Goal: Task Accomplishment & Management: Complete application form

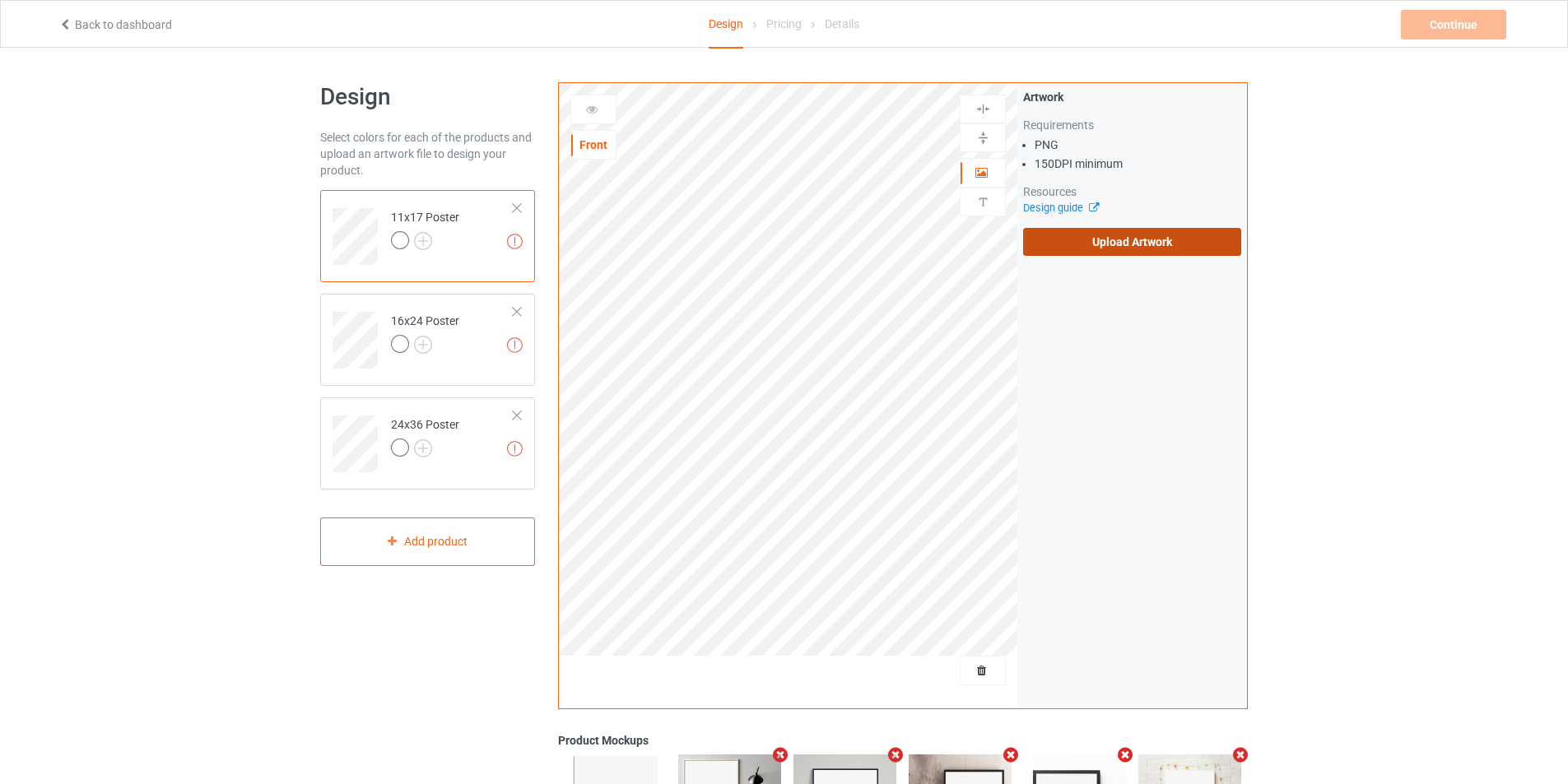
click at [1094, 241] on label "Upload Artwork" at bounding box center [1132, 241] width 218 height 28
click at [0, 0] on input "Upload Artwork" at bounding box center [0, 0] width 0 height 0
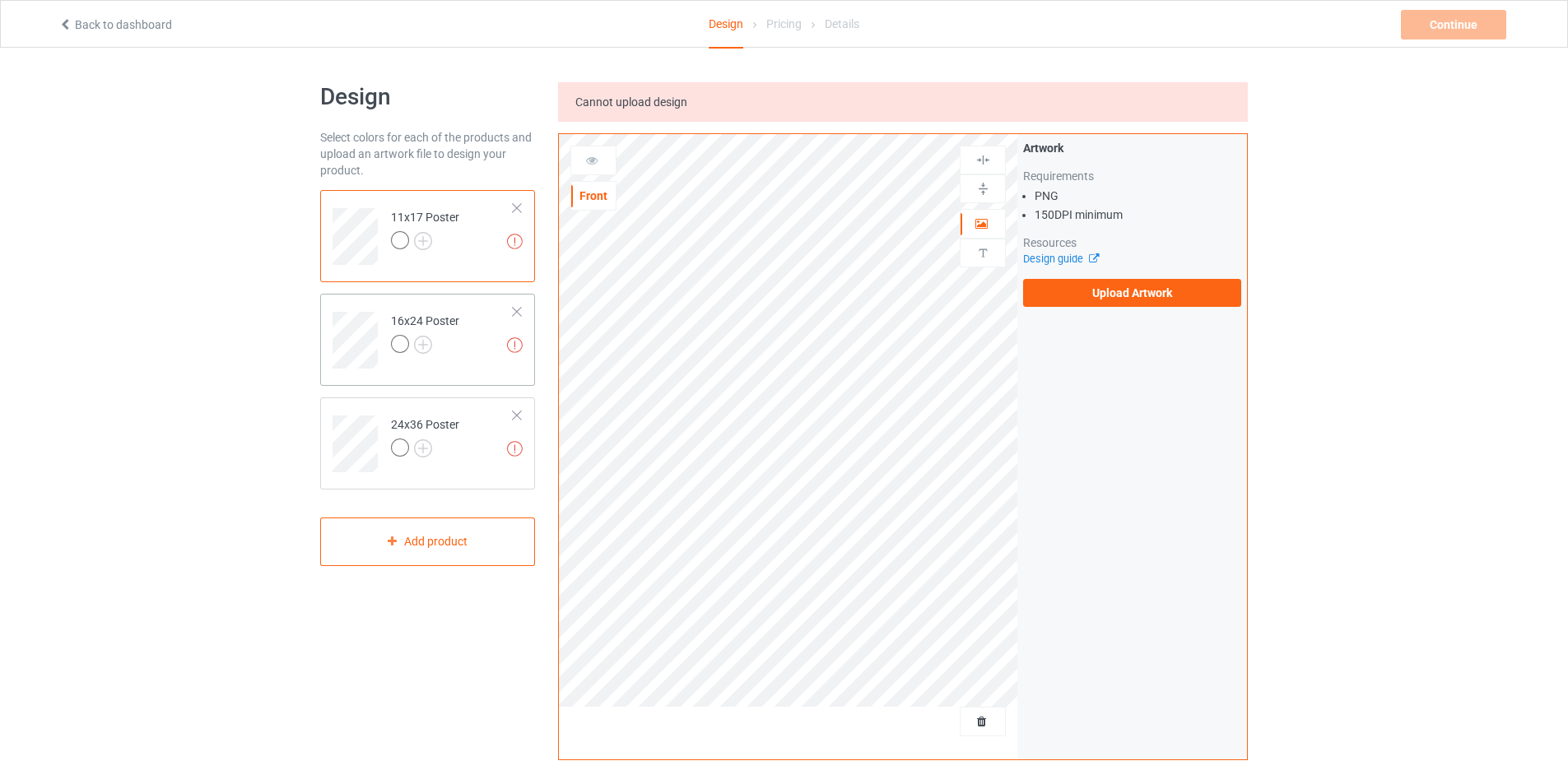
click at [441, 321] on div "16x24 Poster" at bounding box center [425, 332] width 68 height 40
click at [475, 443] on td "Missing artworks 24x36 Poster" at bounding box center [452, 437] width 141 height 68
click at [1116, 281] on label "Upload Artwork" at bounding box center [1132, 292] width 218 height 28
click at [0, 0] on input "Upload Artwork" at bounding box center [0, 0] width 0 height 0
click at [472, 225] on td "Missing artworks 11x17 Poster" at bounding box center [452, 230] width 141 height 68
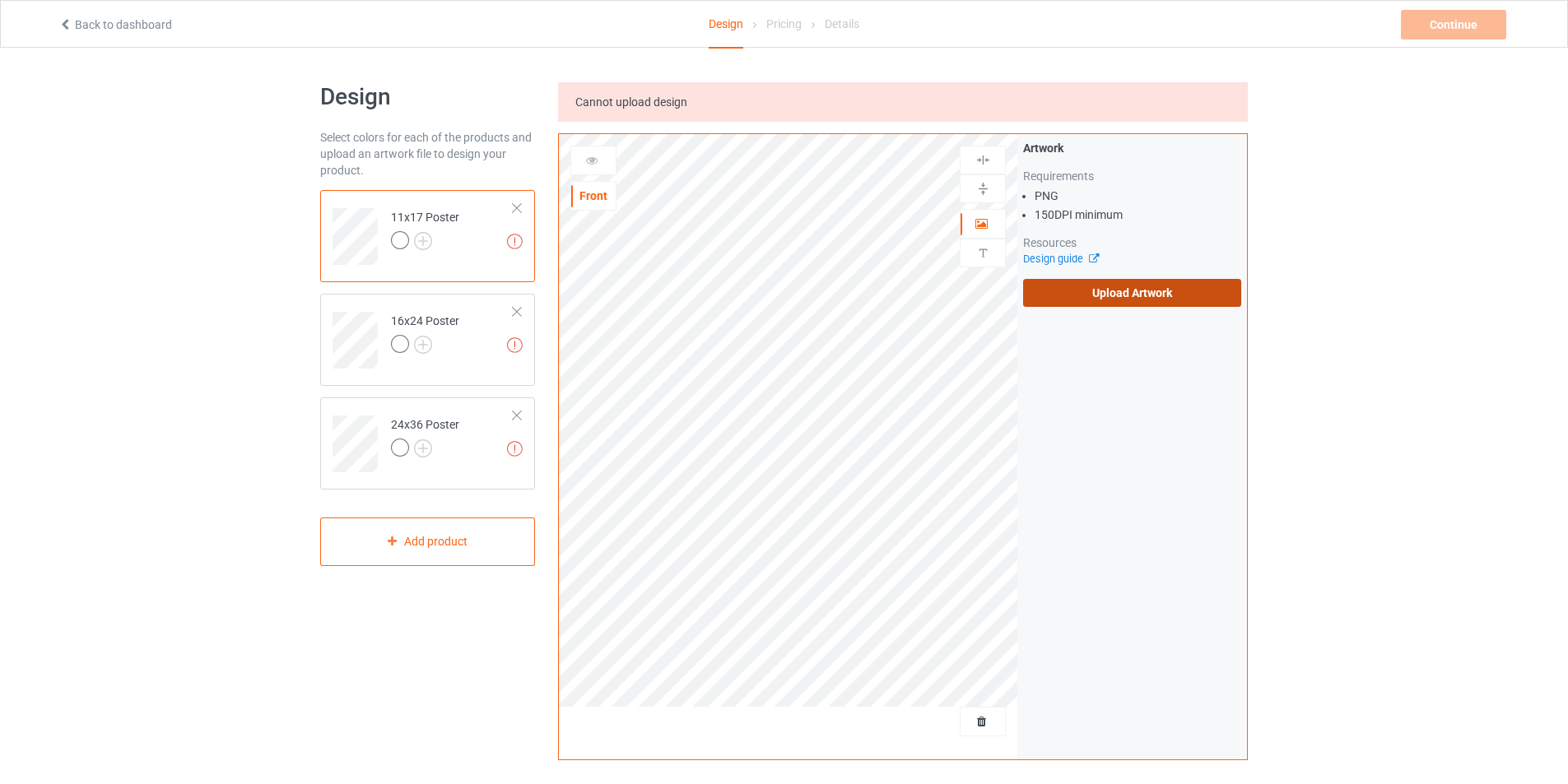
click at [1121, 292] on label "Upload Artwork" at bounding box center [1132, 292] width 218 height 28
click at [0, 0] on input "Upload Artwork" at bounding box center [0, 0] width 0 height 0
click at [1112, 293] on label "Upload Artwork" at bounding box center [1132, 292] width 218 height 28
click at [0, 0] on input "Upload Artwork" at bounding box center [0, 0] width 0 height 0
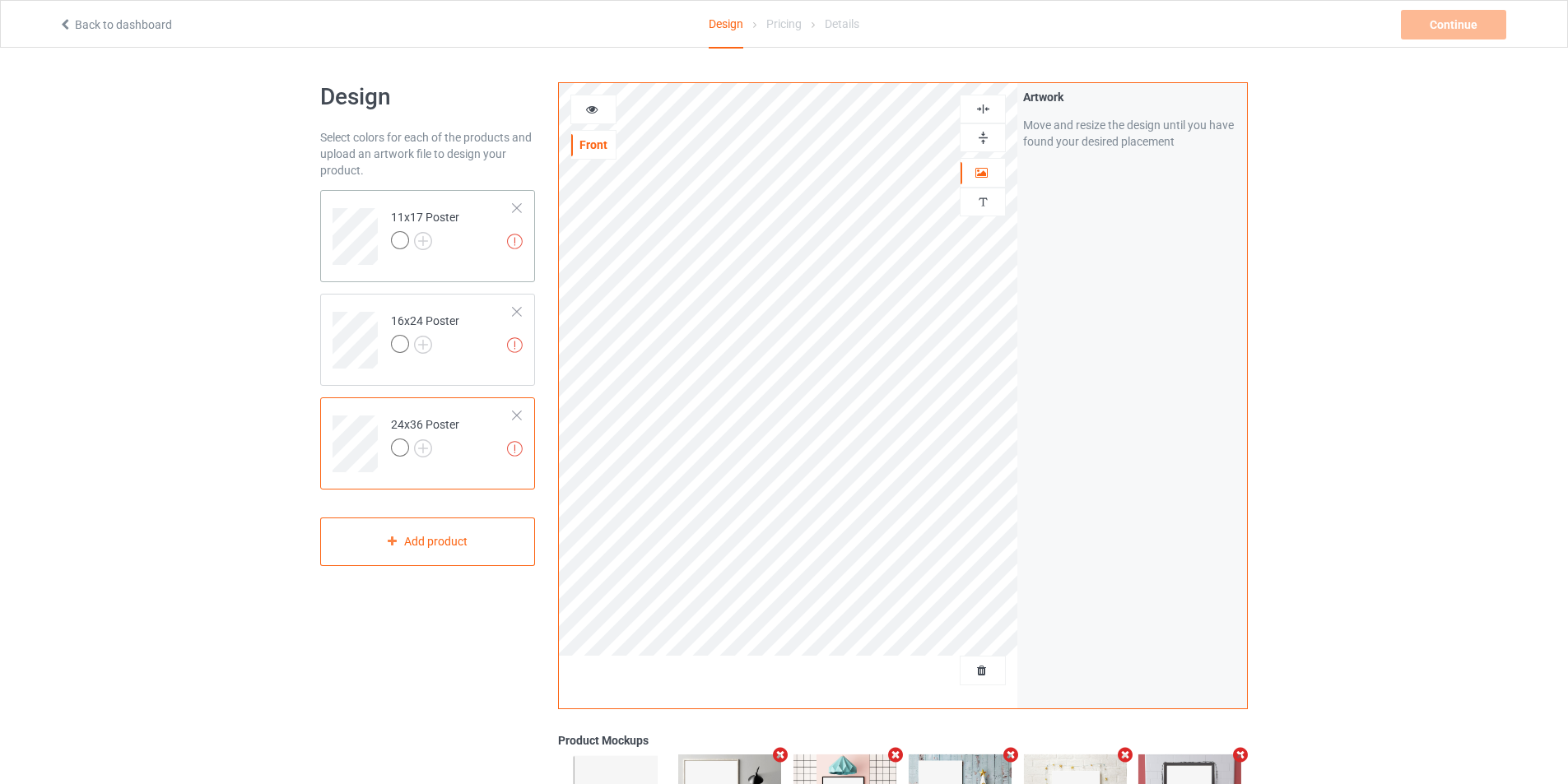
click at [458, 241] on div at bounding box center [425, 242] width 68 height 23
click at [589, 109] on icon at bounding box center [592, 106] width 14 height 11
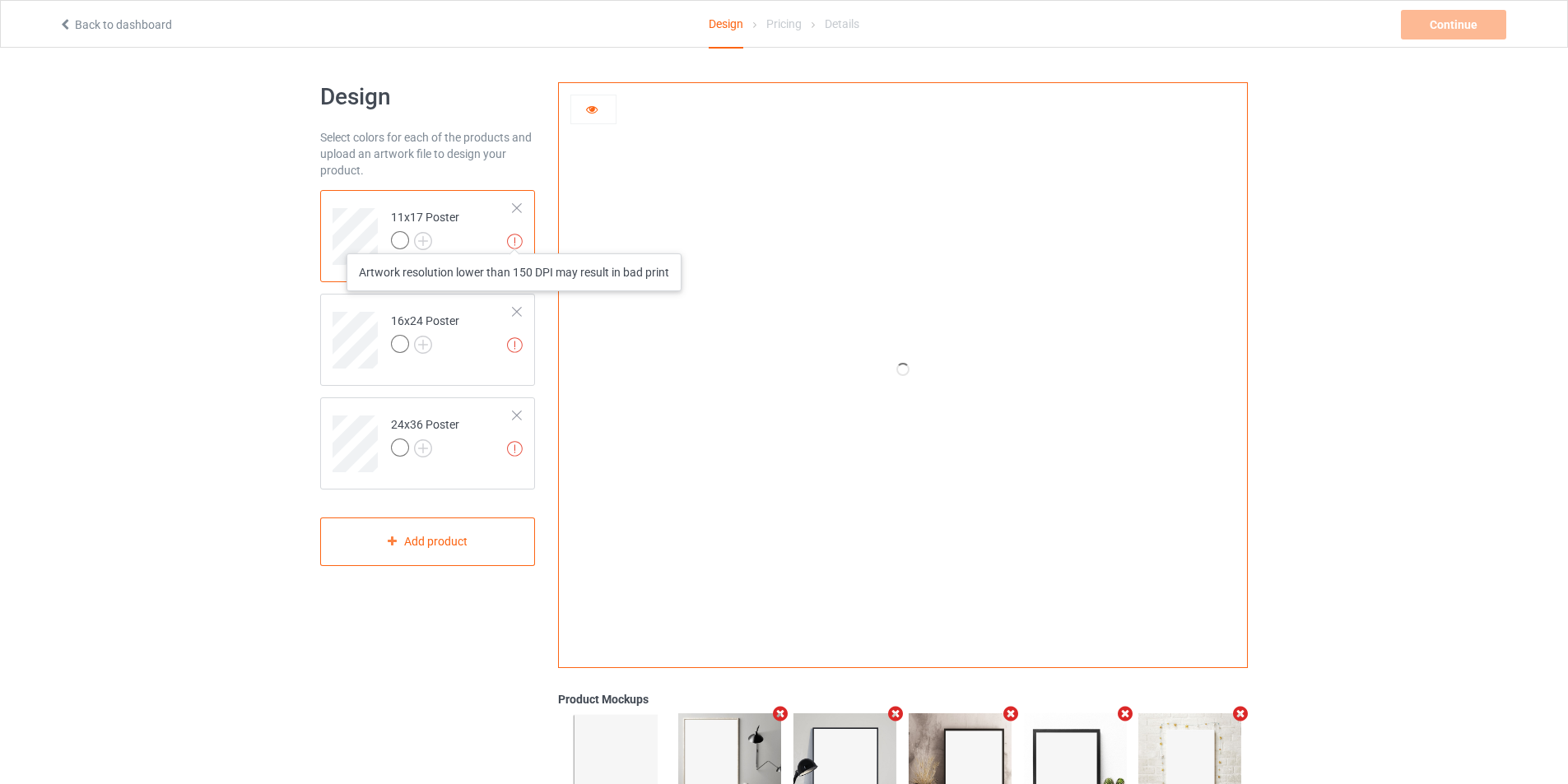
click at [514, 237] on img at bounding box center [515, 241] width 16 height 16
click at [904, 384] on icon at bounding box center [901, 369] width 54 height 46
click at [904, 375] on icon at bounding box center [901, 369] width 54 height 46
click at [899, 370] on icon at bounding box center [901, 369] width 54 height 46
click at [592, 113] on icon at bounding box center [592, 106] width 14 height 11
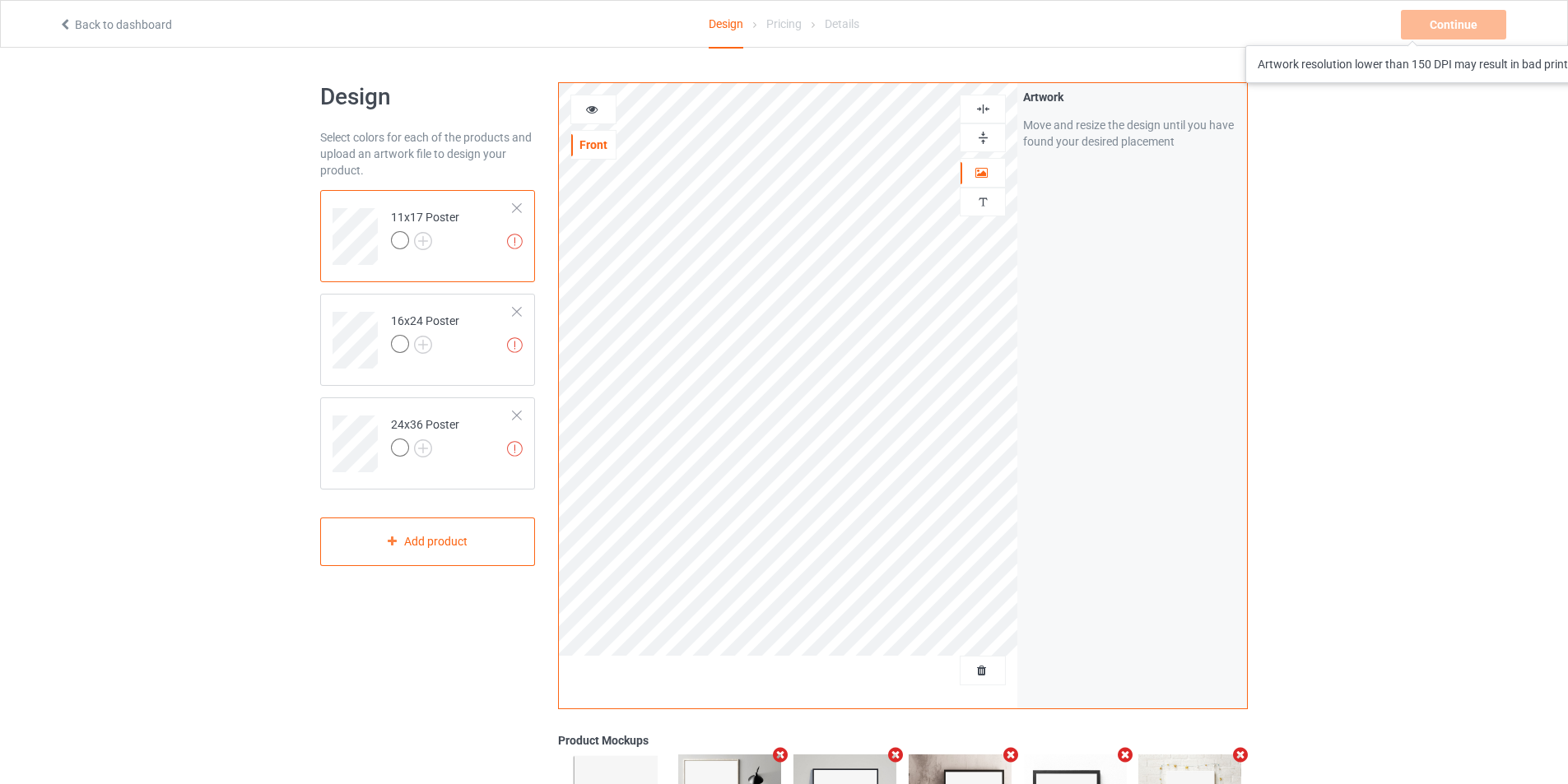
click at [1444, 21] on div "Continue Artwork resolution lower than 150 DPI may result in bad print" at bounding box center [1455, 24] width 109 height 29
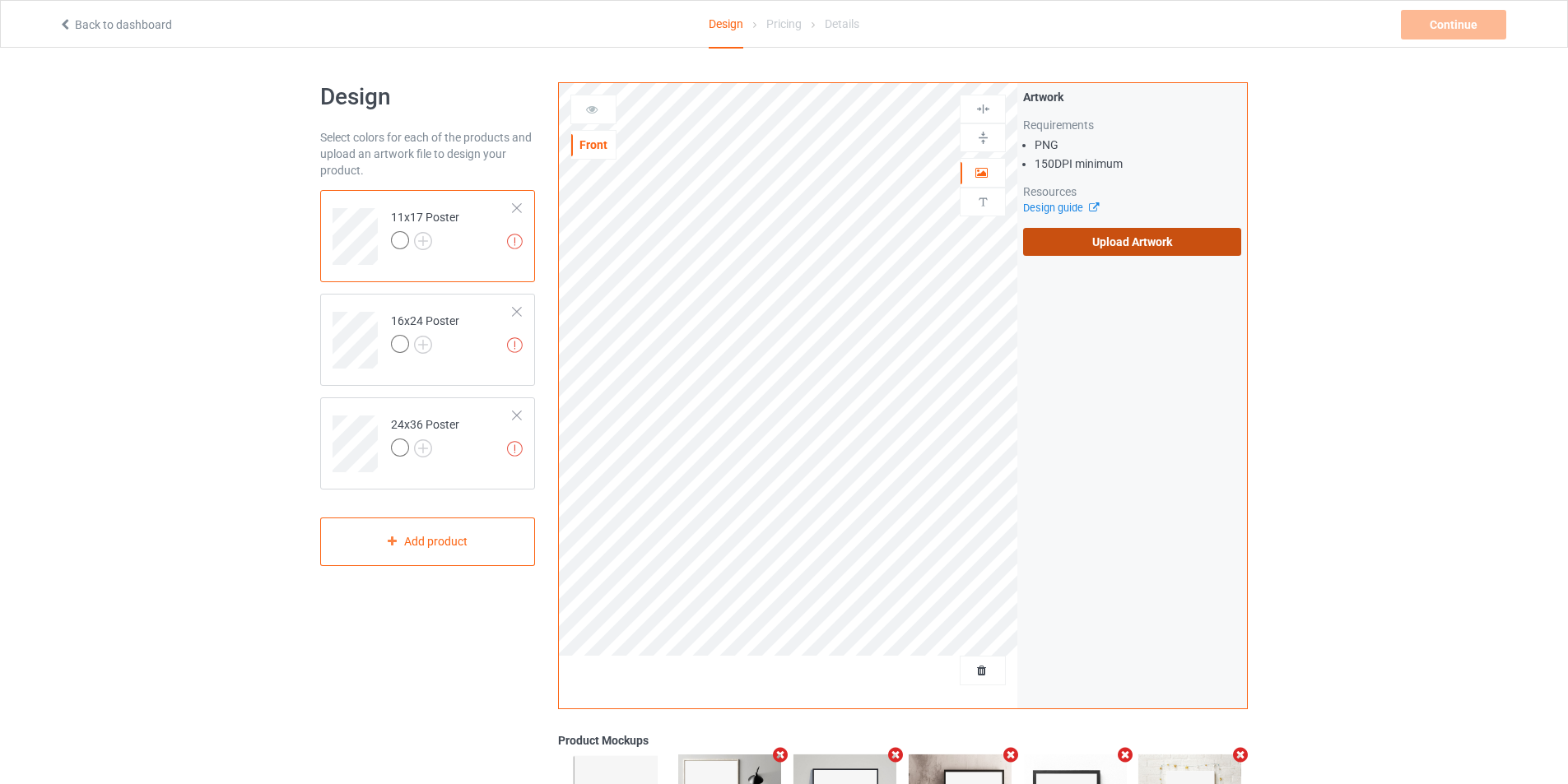
click at [1149, 241] on label "Upload Artwork" at bounding box center [1132, 241] width 218 height 28
click at [0, 0] on input "Upload Artwork" at bounding box center [0, 0] width 0 height 0
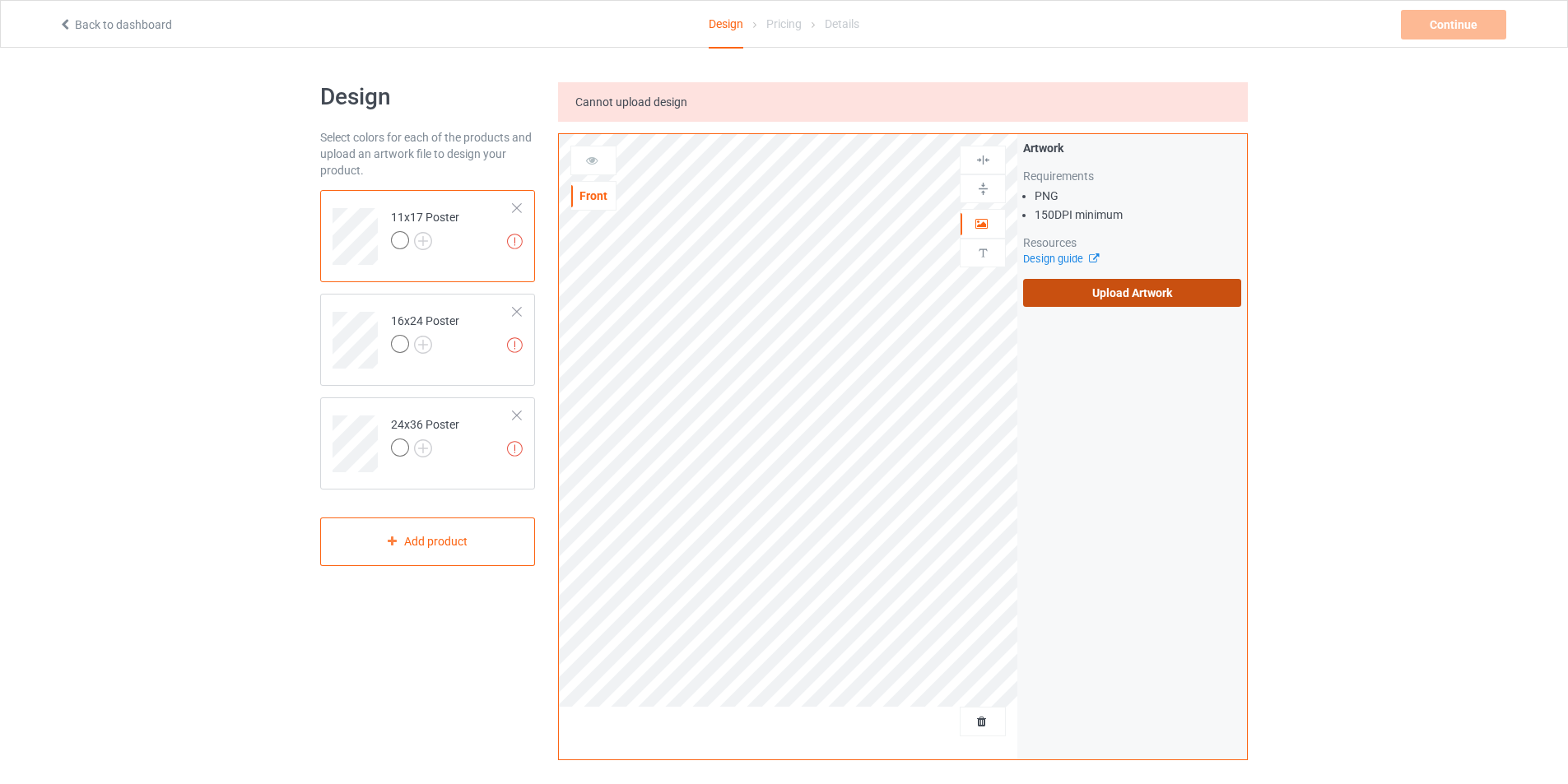
click at [1122, 281] on label "Upload Artwork" at bounding box center [1132, 292] width 218 height 28
click at [0, 0] on input "Upload Artwork" at bounding box center [0, 0] width 0 height 0
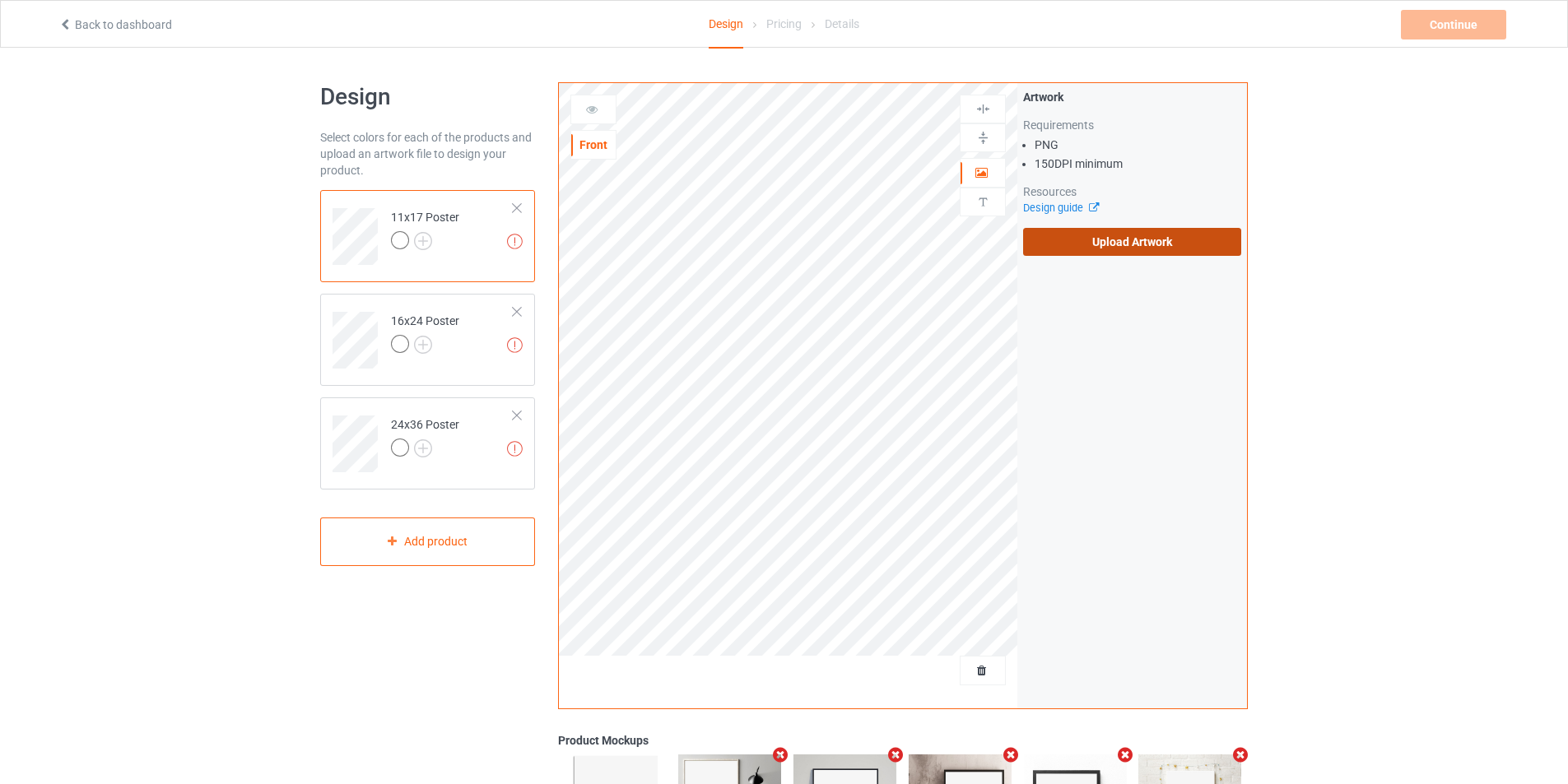
click at [1131, 252] on label "Upload Artwork" at bounding box center [1132, 241] width 218 height 28
click at [0, 0] on input "Upload Artwork" at bounding box center [0, 0] width 0 height 0
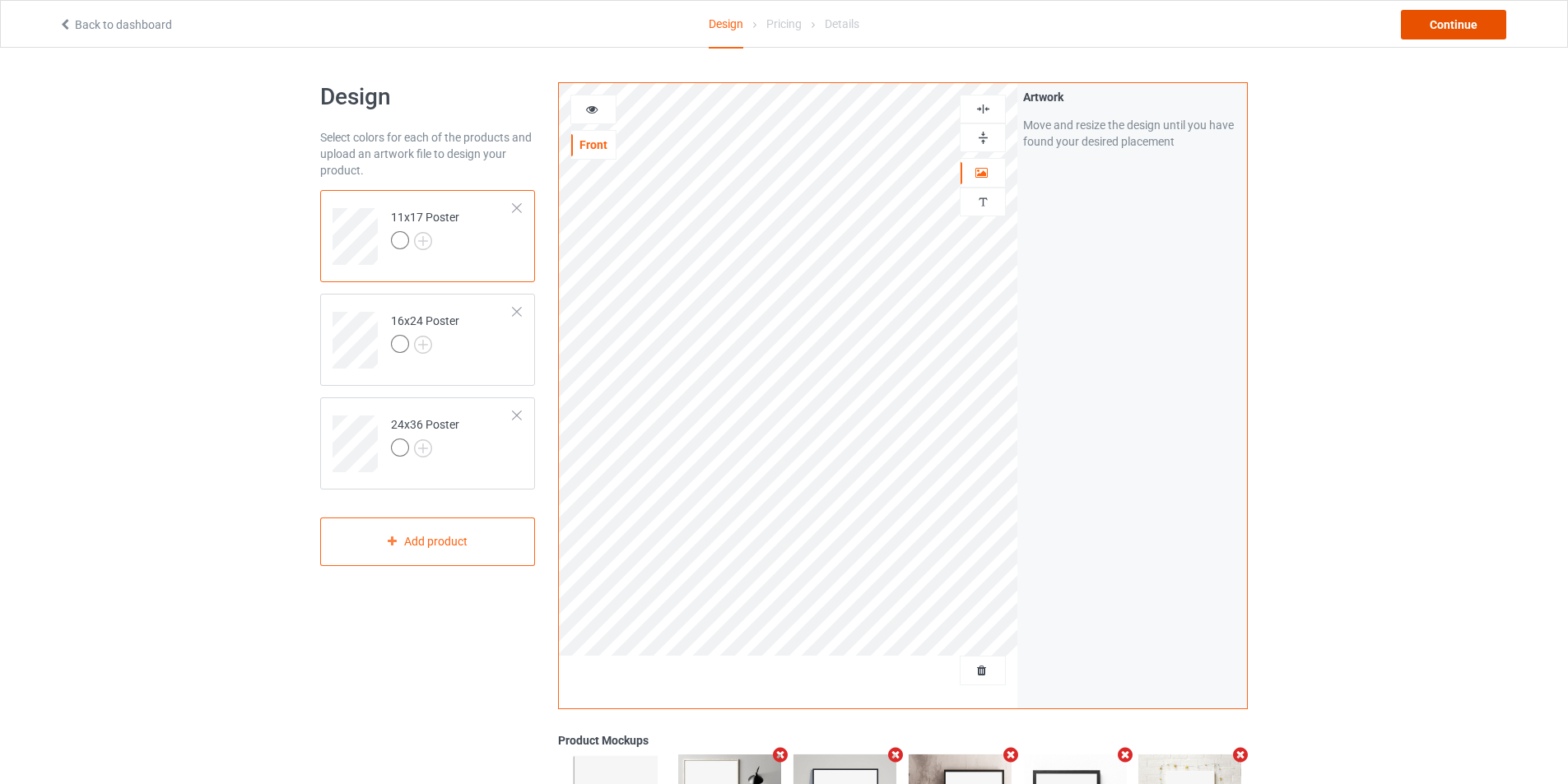
click at [1469, 25] on div "Continue" at bounding box center [1453, 24] width 105 height 29
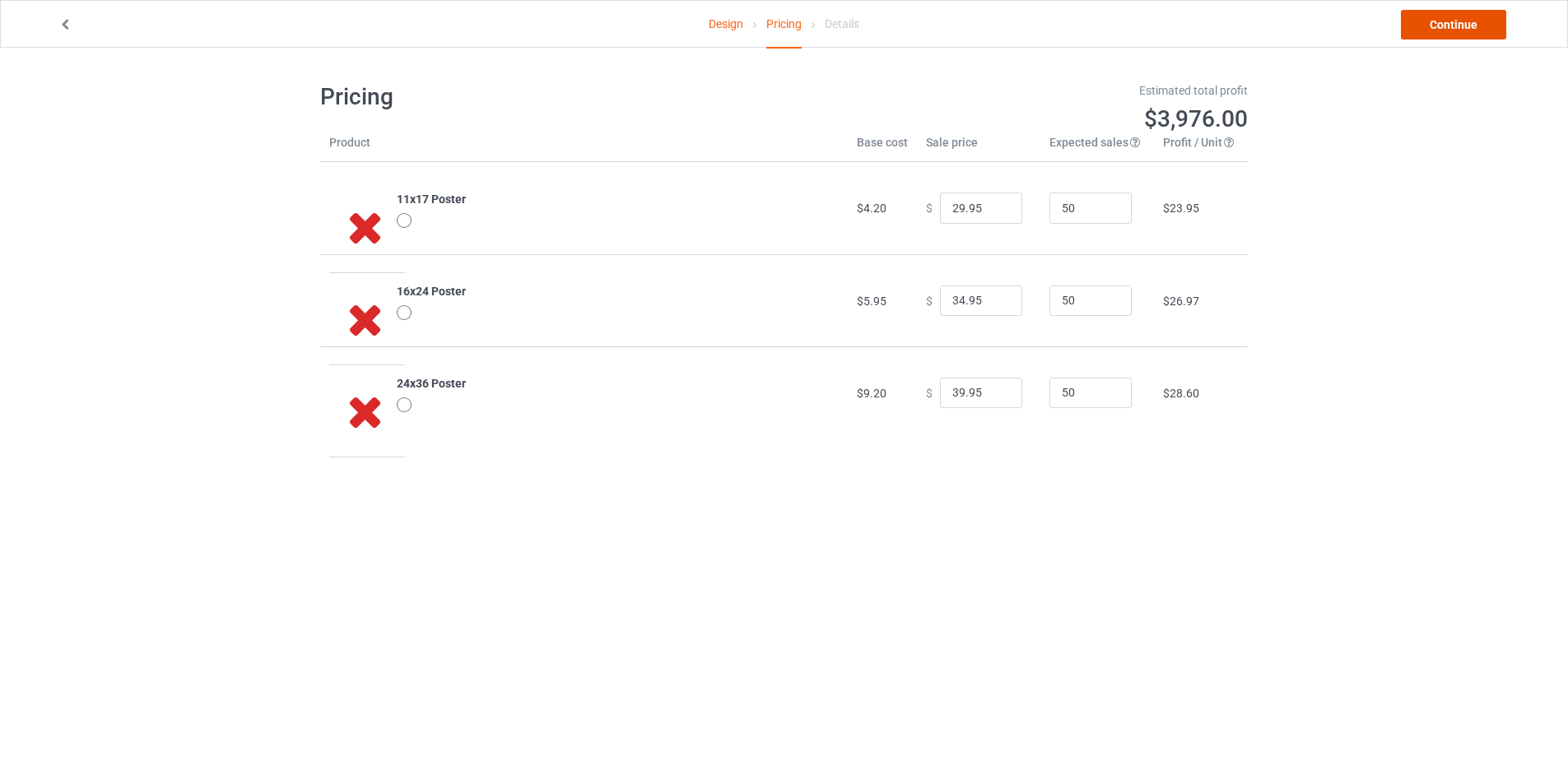
click at [1426, 24] on link "Continue" at bounding box center [1453, 24] width 105 height 29
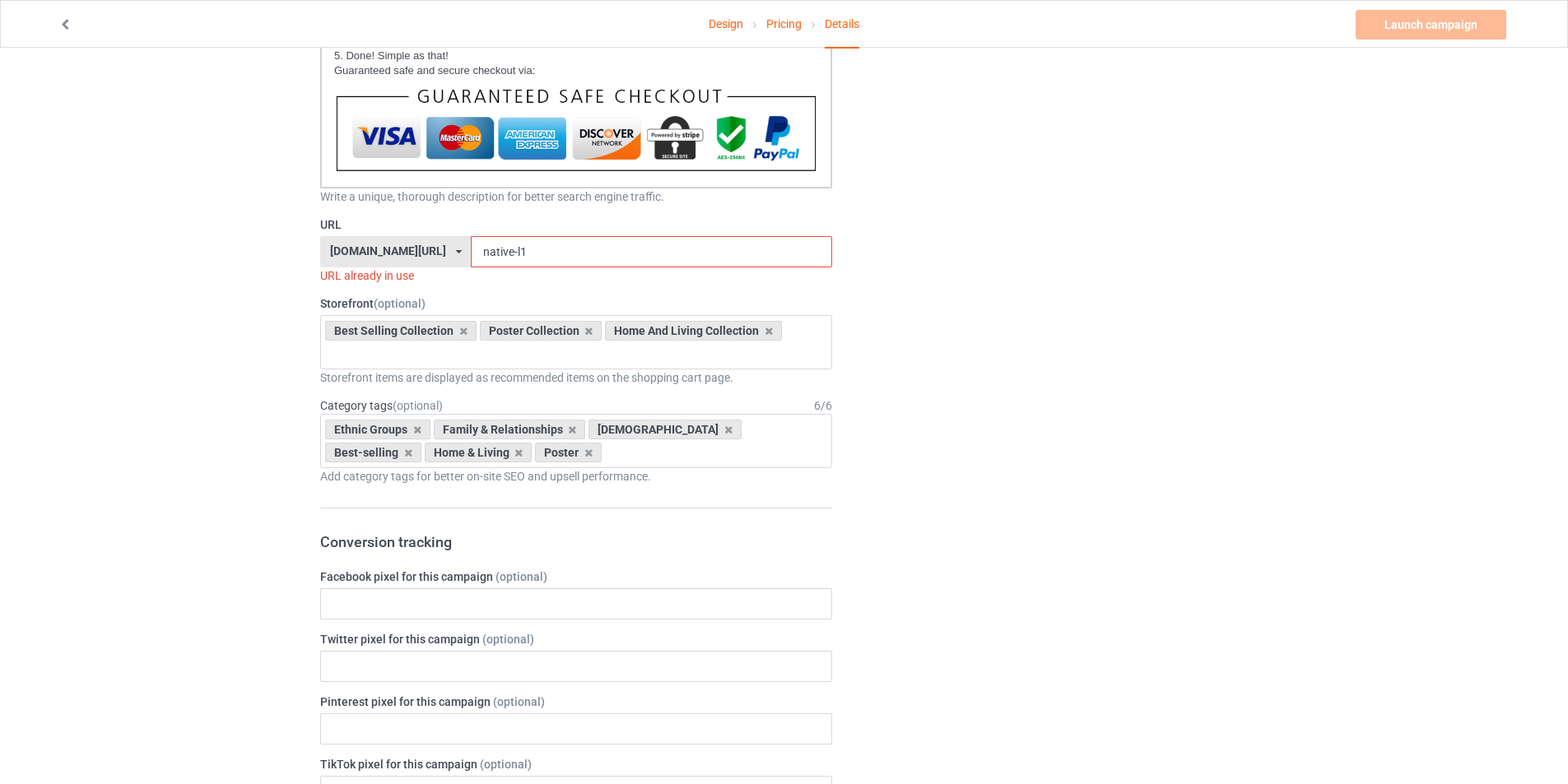
scroll to position [555, 0]
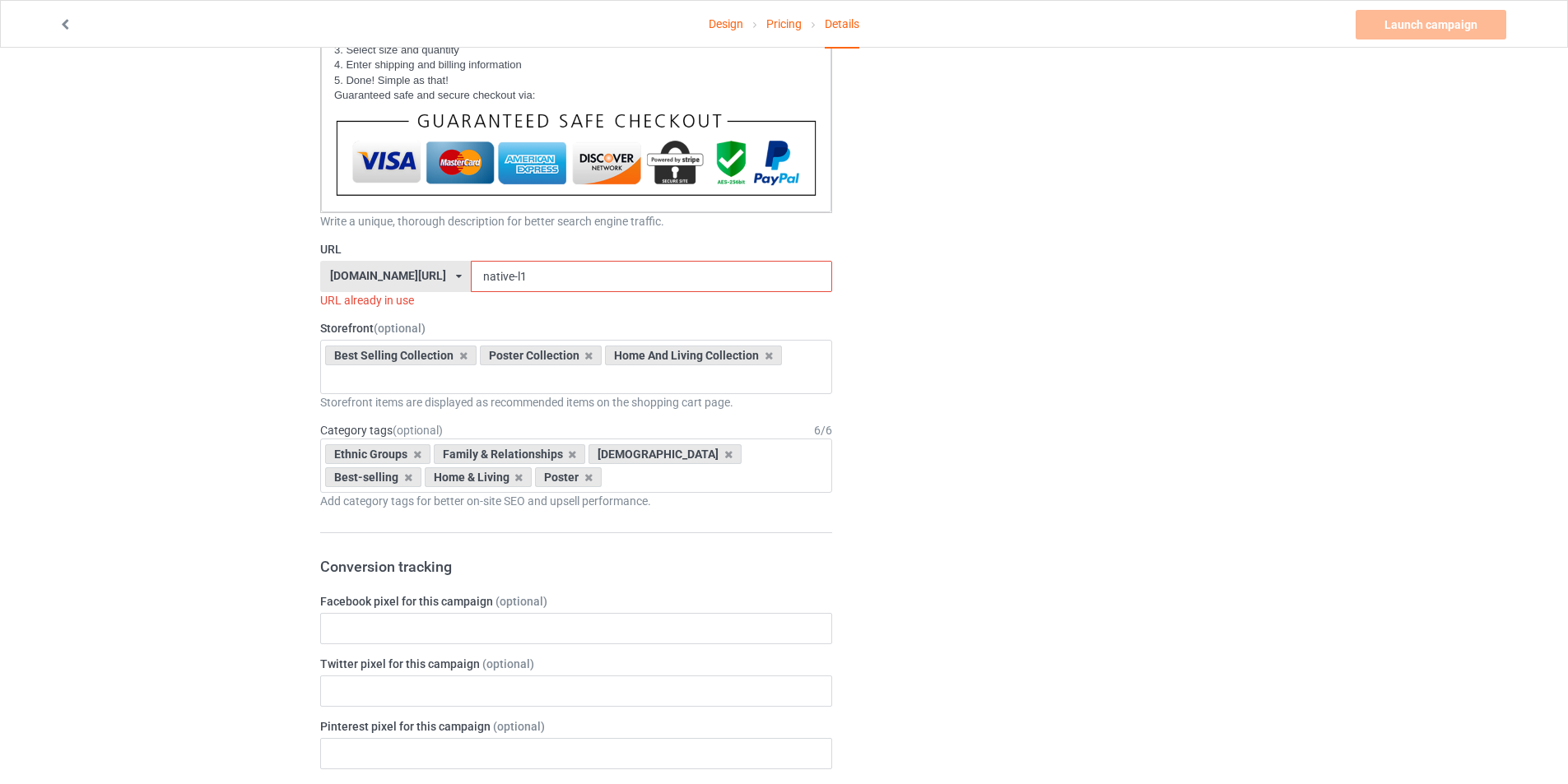
drag, startPoint x: 548, startPoint y: 276, endPoint x: 419, endPoint y: 275, distance: 129.0
click at [419, 275] on div "[DOMAIN_NAME][URL] [DOMAIN_NAME][URL] [DOMAIN_NAME][URL] [DOMAIN_NAME][URL] [DO…" at bounding box center [576, 276] width 512 height 31
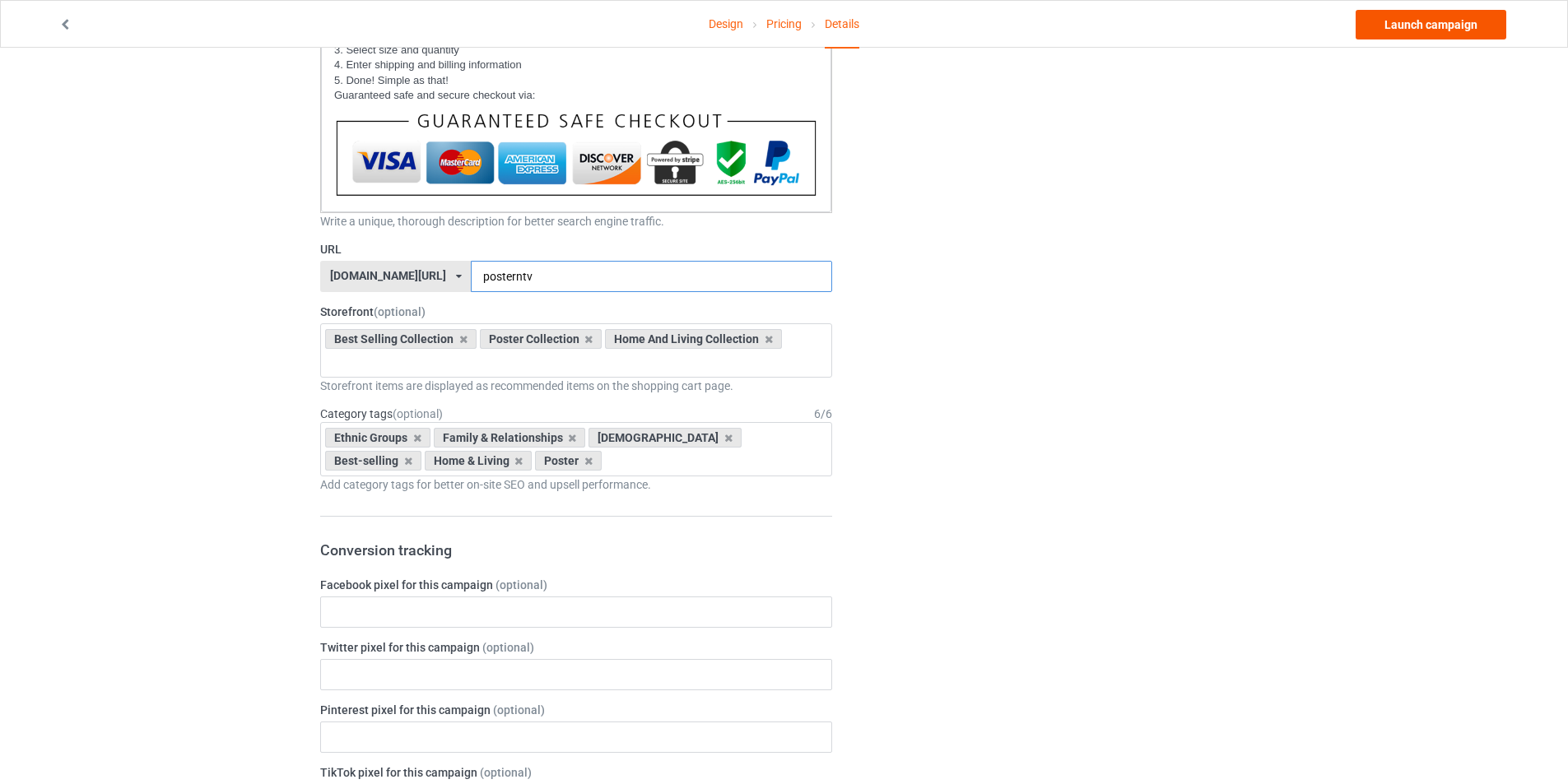
type input "posterntv"
click at [1429, 27] on link "Launch campaign" at bounding box center [1431, 24] width 151 height 29
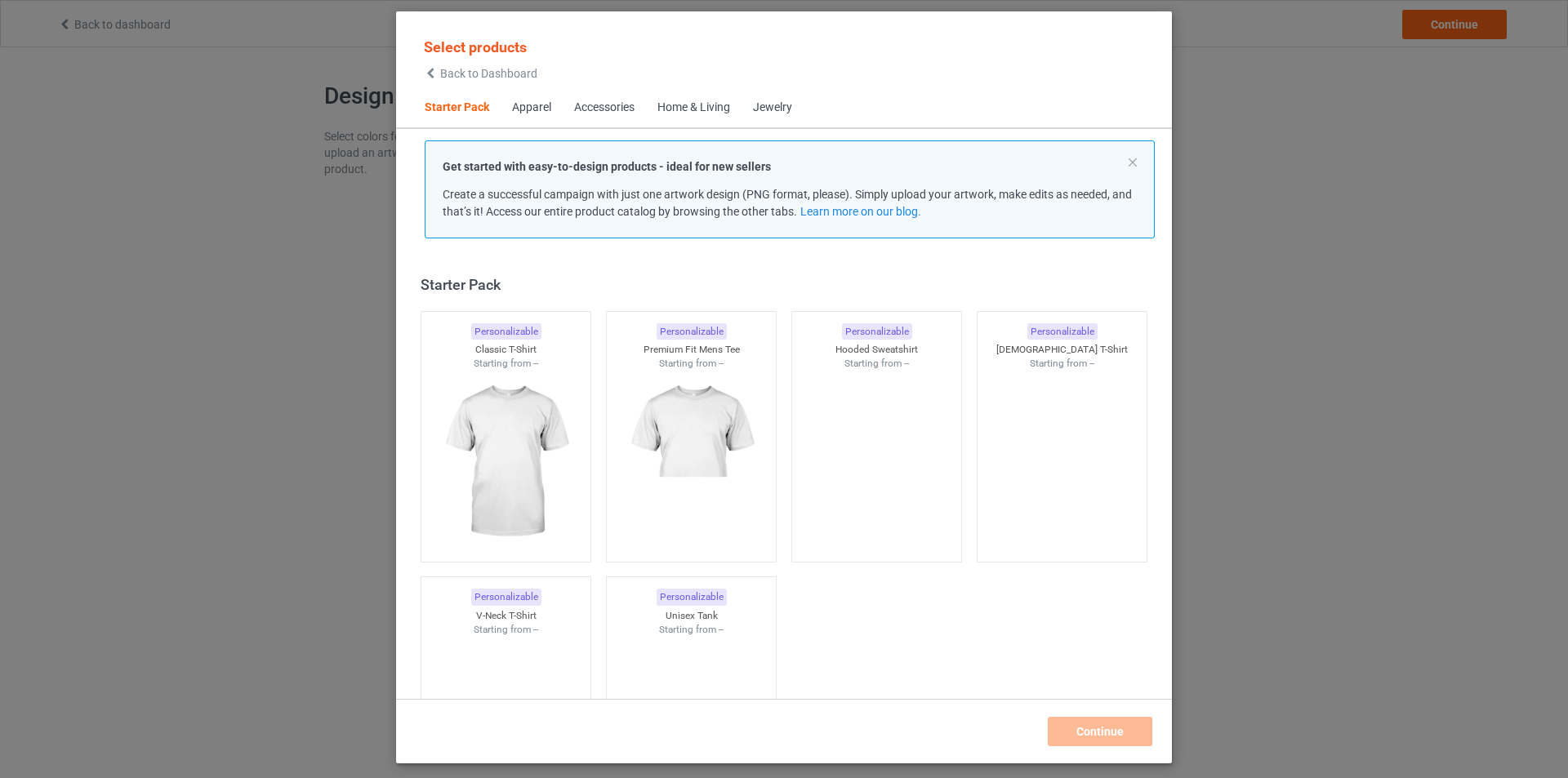
scroll to position [21, 0]
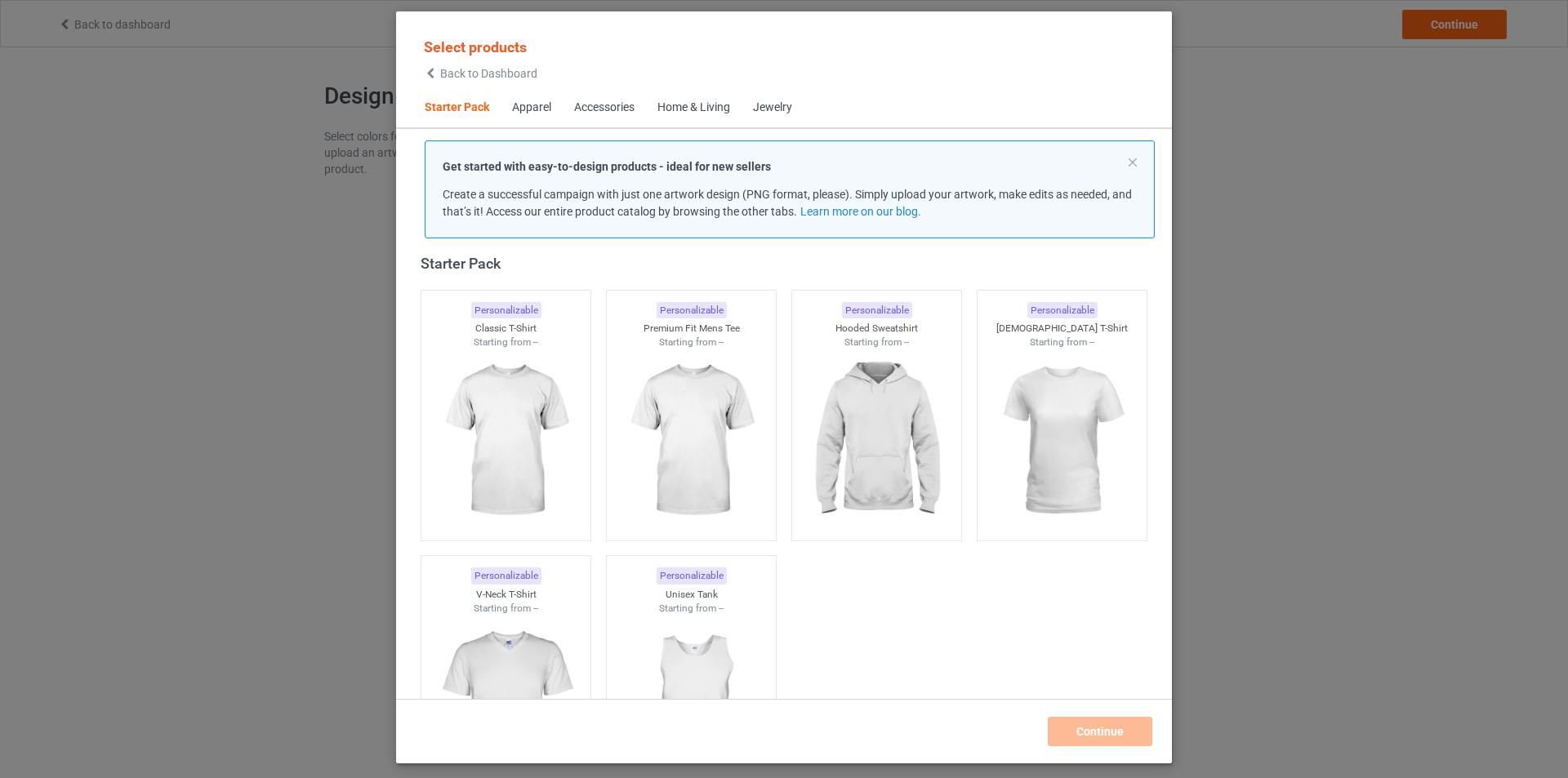
click at [698, 102] on div "Home & Living" at bounding box center [694, 107] width 73 height 16
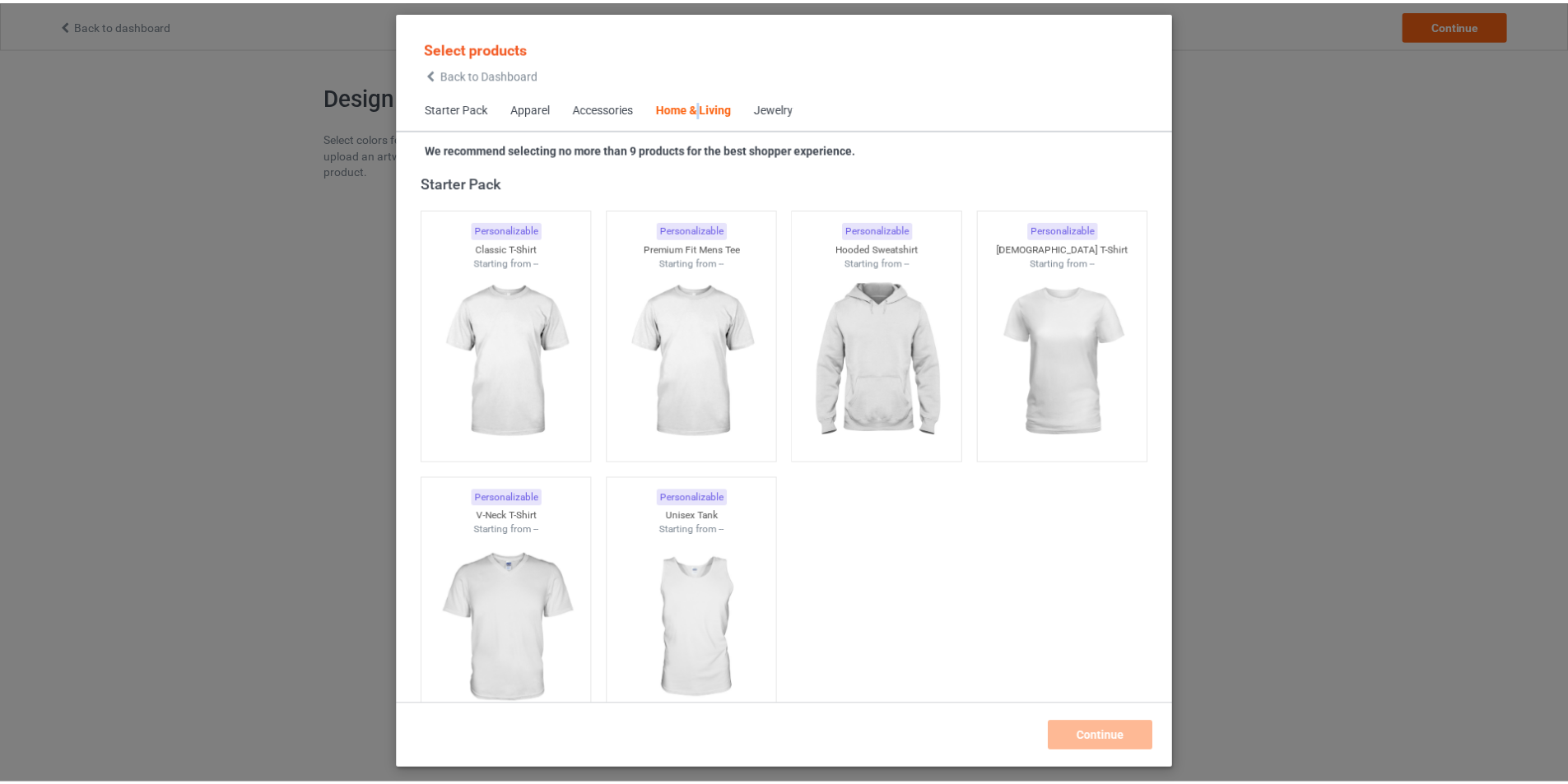
scroll to position [7420, 0]
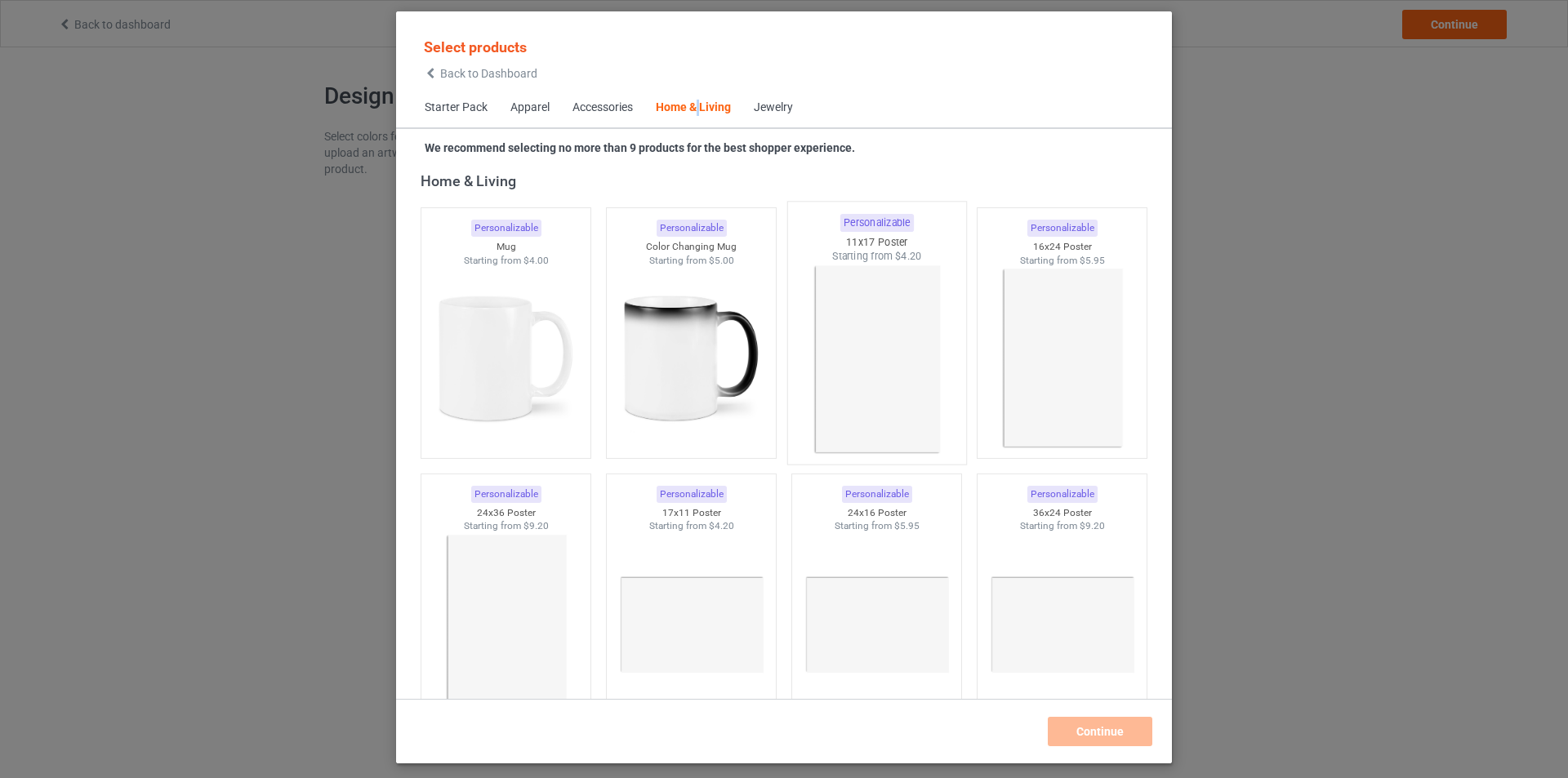
click at [896, 330] on img at bounding box center [876, 359] width 153 height 192
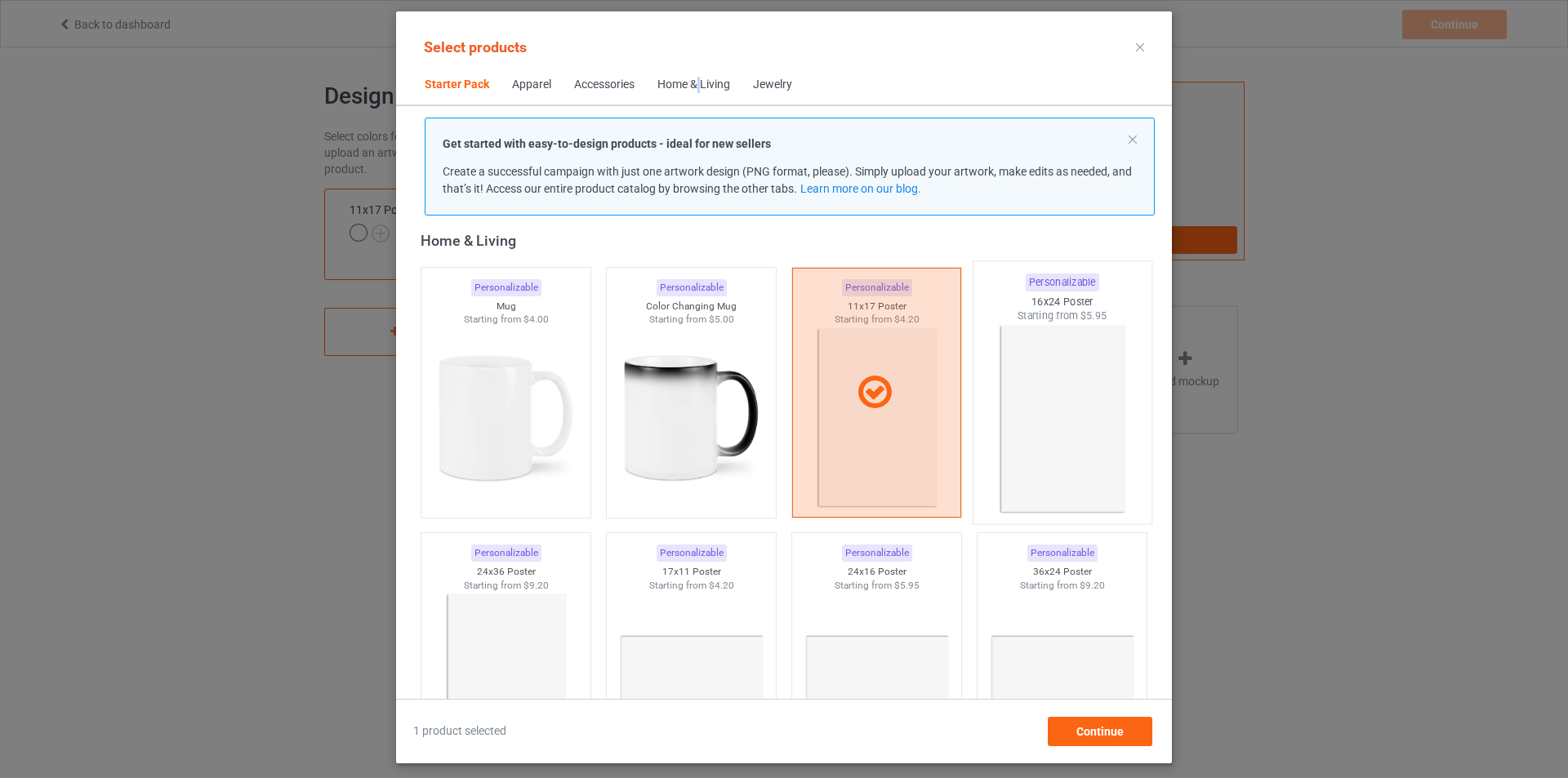
click at [1037, 371] on img at bounding box center [1061, 419] width 153 height 192
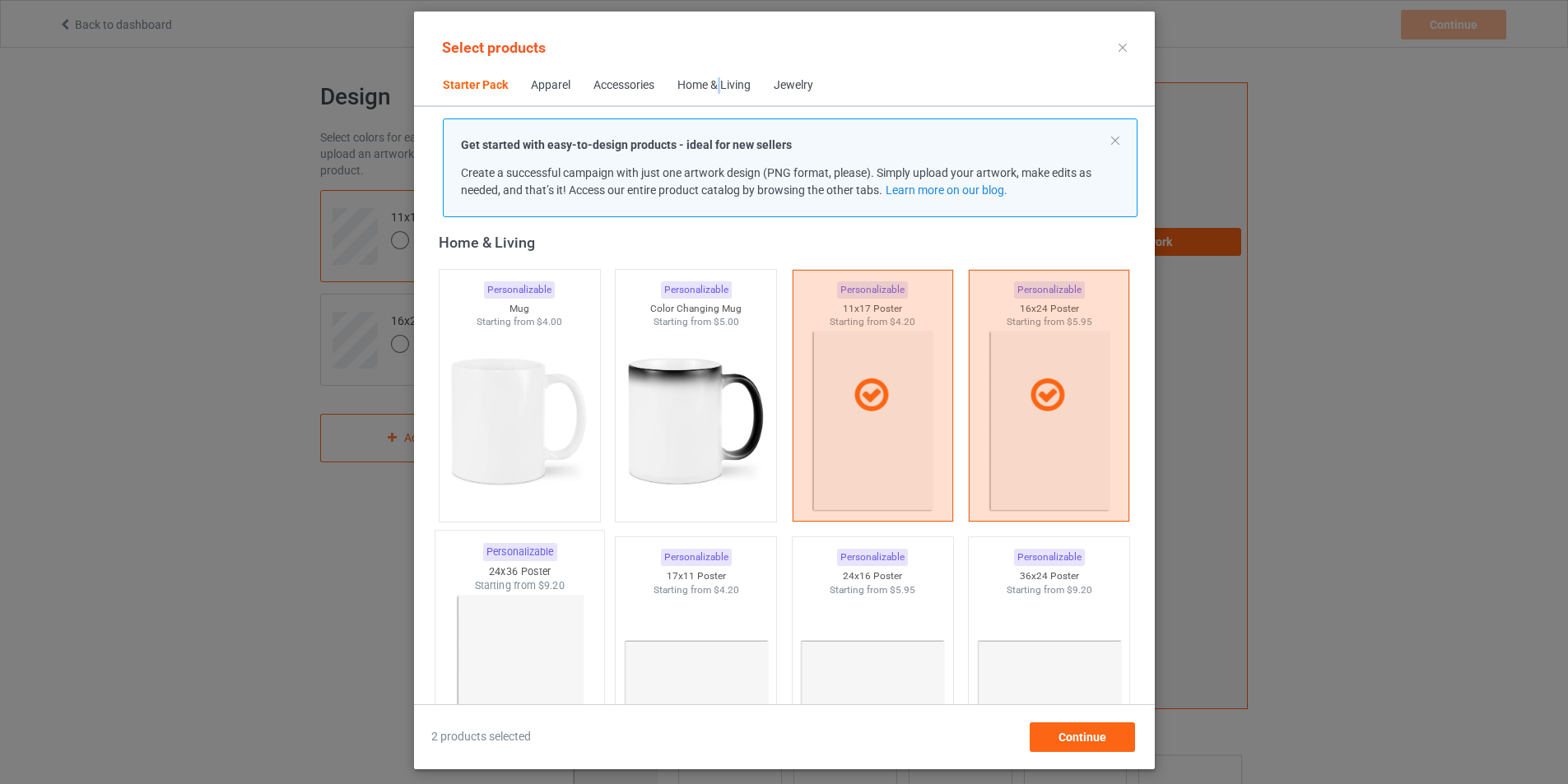
click at [484, 624] on img at bounding box center [519, 690] width 154 height 193
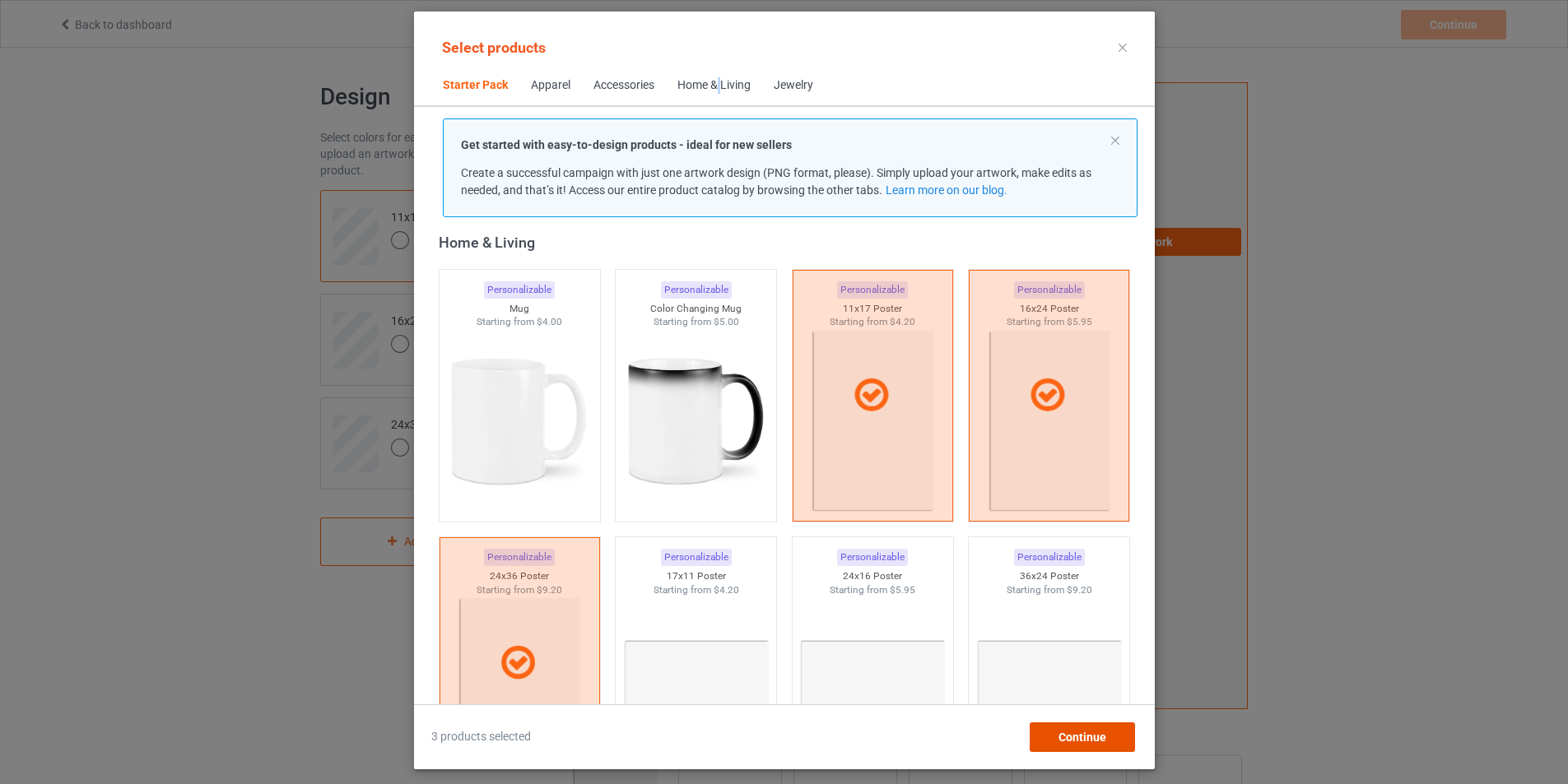
click at [1105, 737] on span "Continue" at bounding box center [1081, 737] width 47 height 13
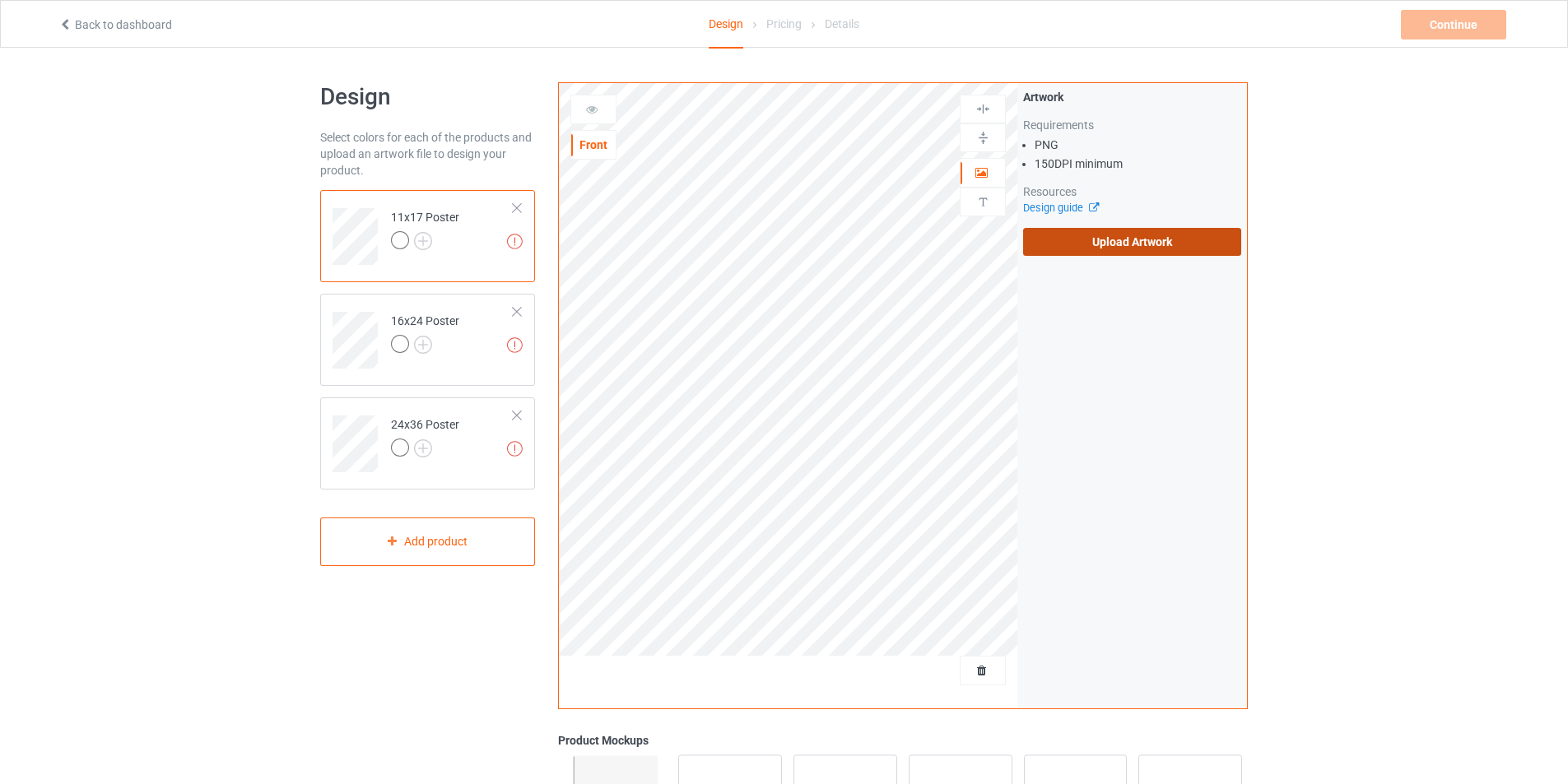
click at [1114, 238] on label "Upload Artwork" at bounding box center [1132, 241] width 218 height 28
click at [0, 0] on input "Upload Artwork" at bounding box center [0, 0] width 0 height 0
click at [1078, 241] on label "Upload Artwork" at bounding box center [1132, 241] width 218 height 28
click at [0, 0] on input "Upload Artwork" at bounding box center [0, 0] width 0 height 0
